Goal: Connect with others

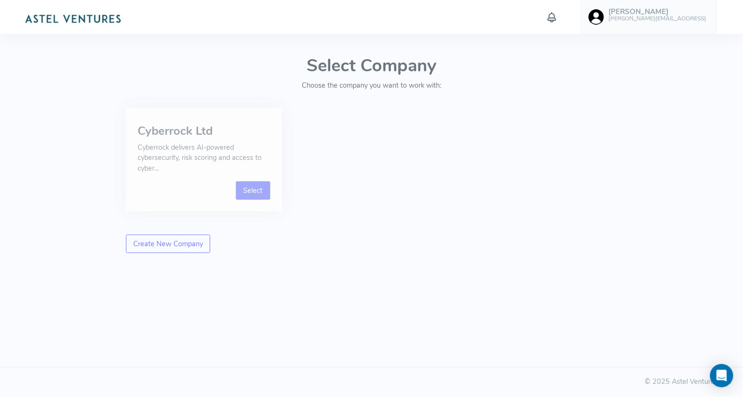
click at [257, 186] on link "Select" at bounding box center [253, 190] width 34 height 18
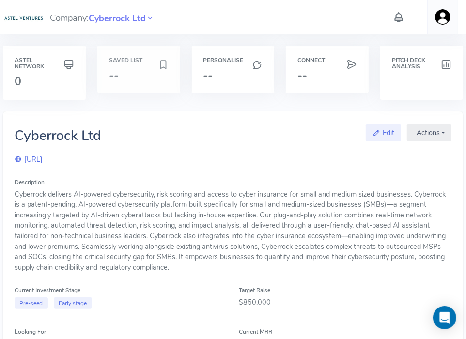
click at [132, 66] on div "Saved List --" at bounding box center [138, 70] width 83 height 48
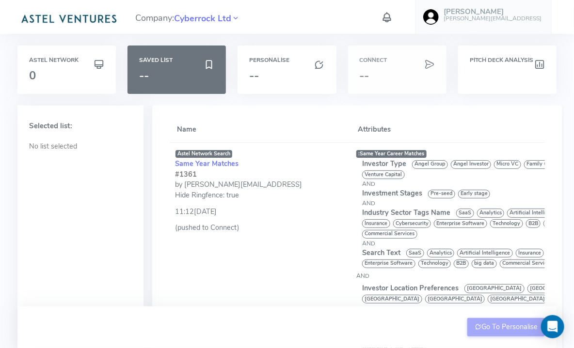
click at [396, 65] on div "Connect --" at bounding box center [397, 70] width 98 height 48
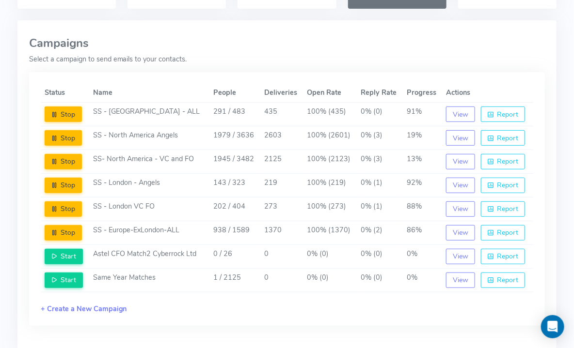
scroll to position [86, 0]
